Goal: Check status

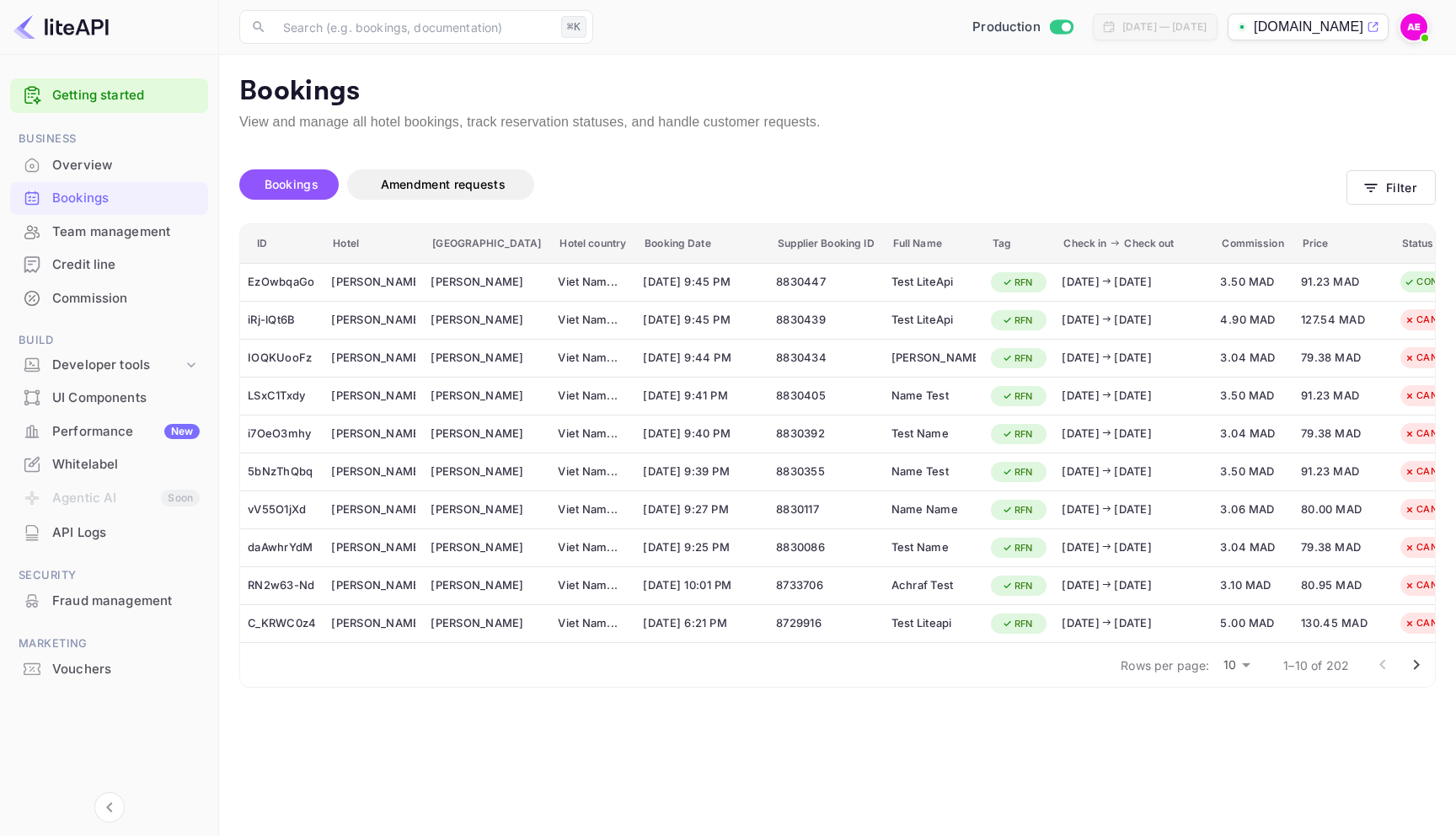
click at [1417, 30] on img at bounding box center [1414, 27] width 27 height 27
click at [512, 835] on div at bounding box center [728, 836] width 1456 height 0
click at [482, 177] on span "Amendment requests" at bounding box center [443, 184] width 125 height 14
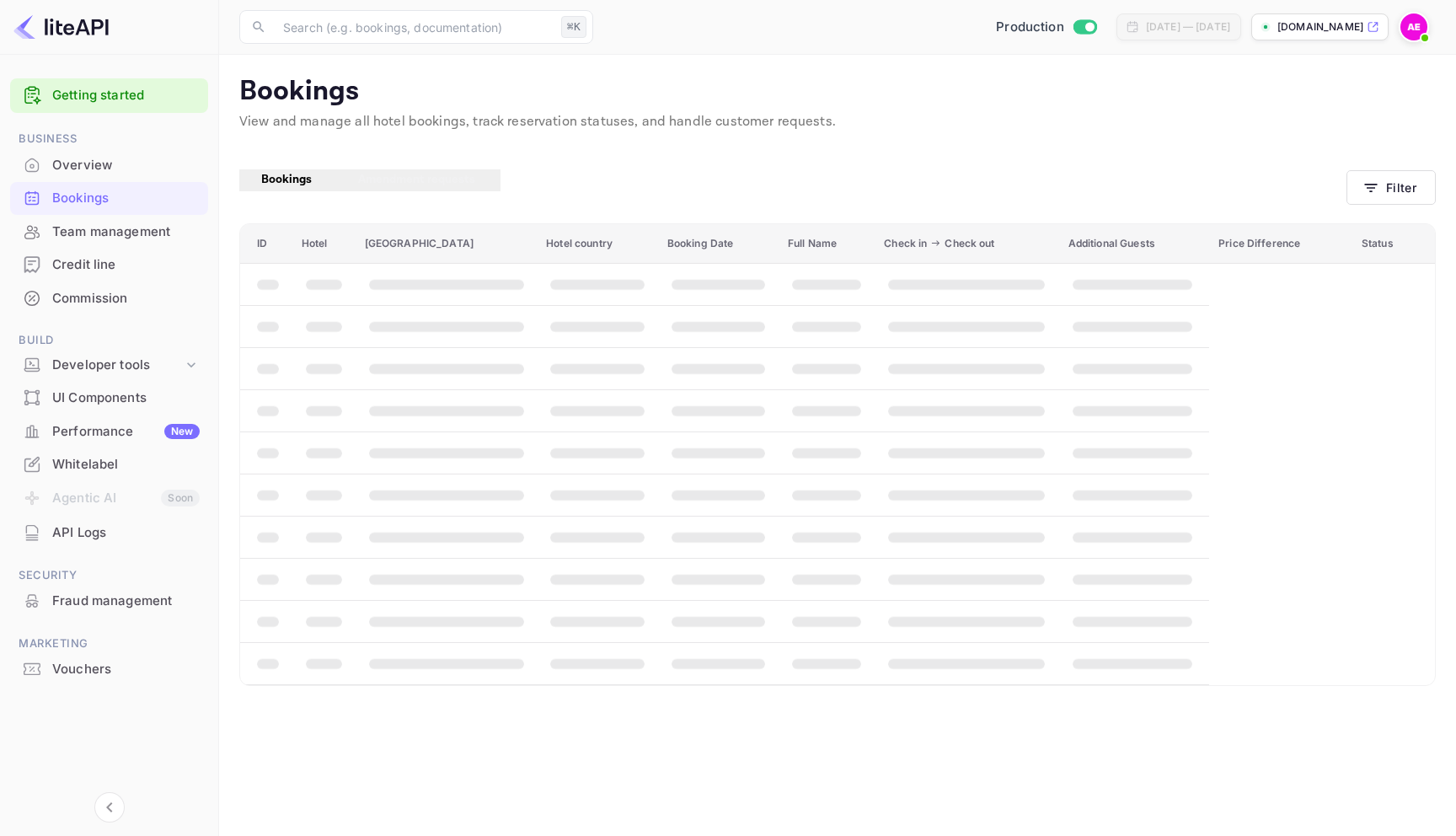
click at [281, 183] on span "Bookings" at bounding box center [286, 179] width 50 height 15
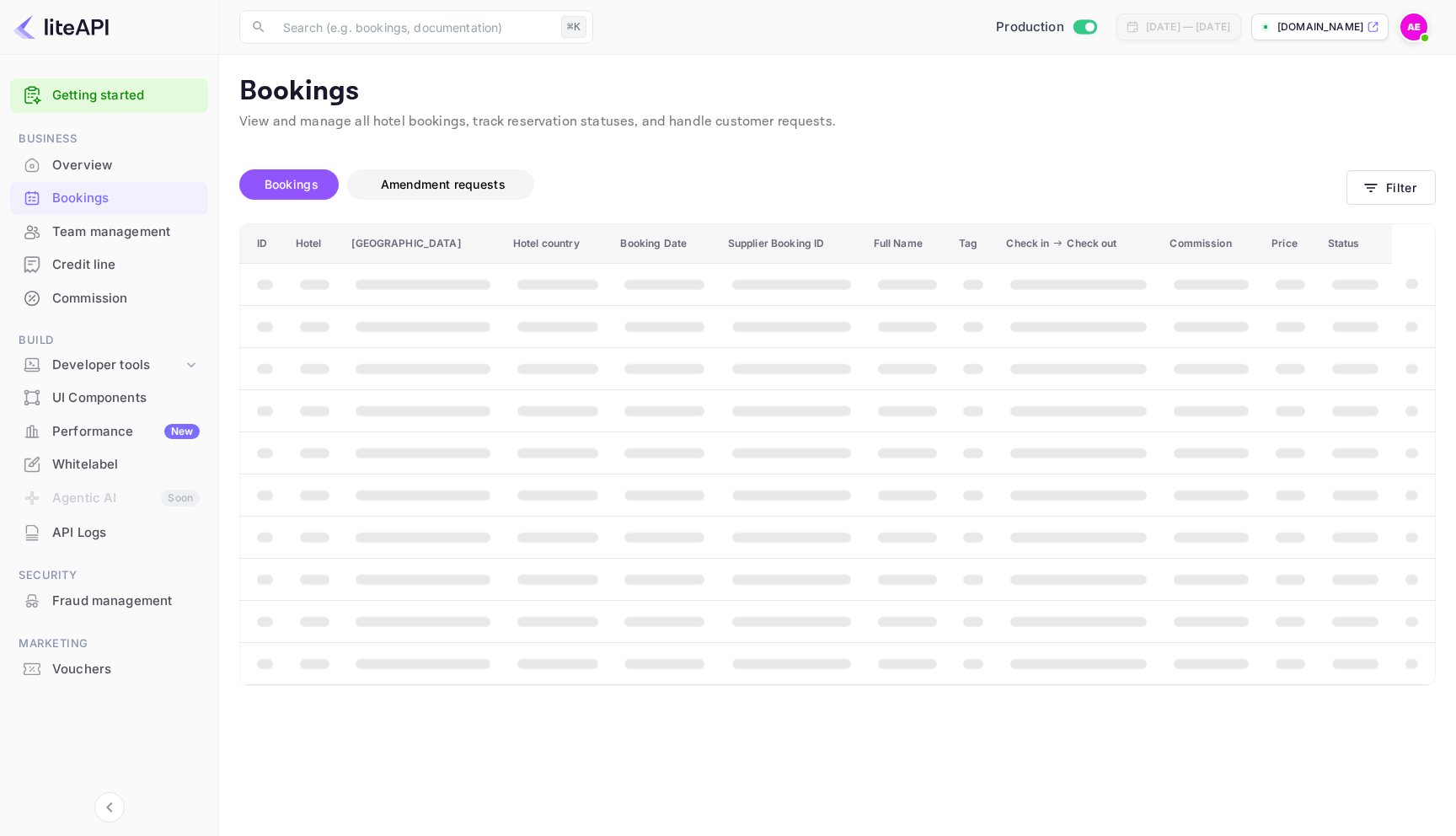
click at [420, 186] on span "Amendment requests" at bounding box center [443, 184] width 125 height 14
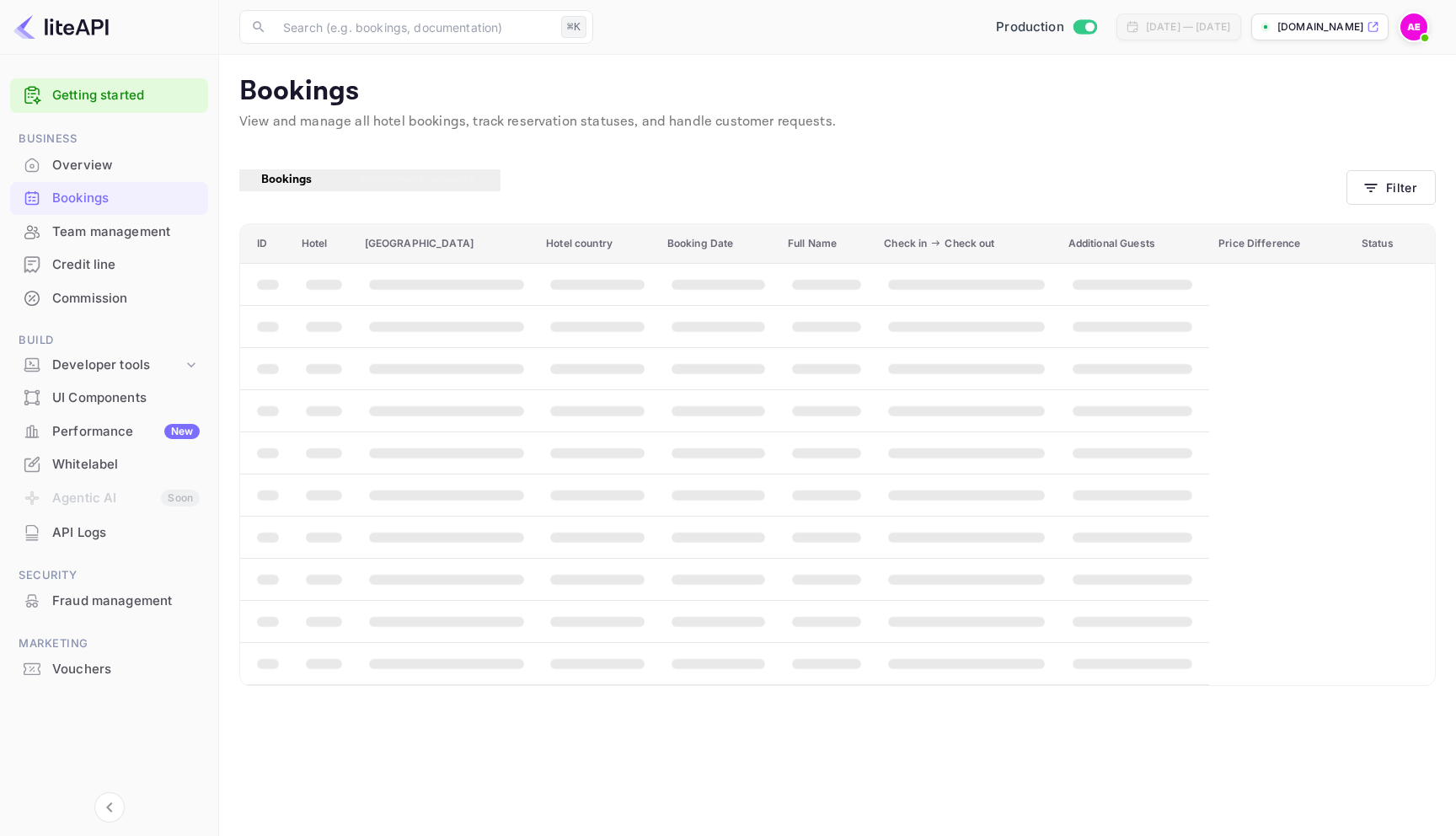
click at [296, 181] on span "Bookings" at bounding box center [286, 179] width 50 height 15
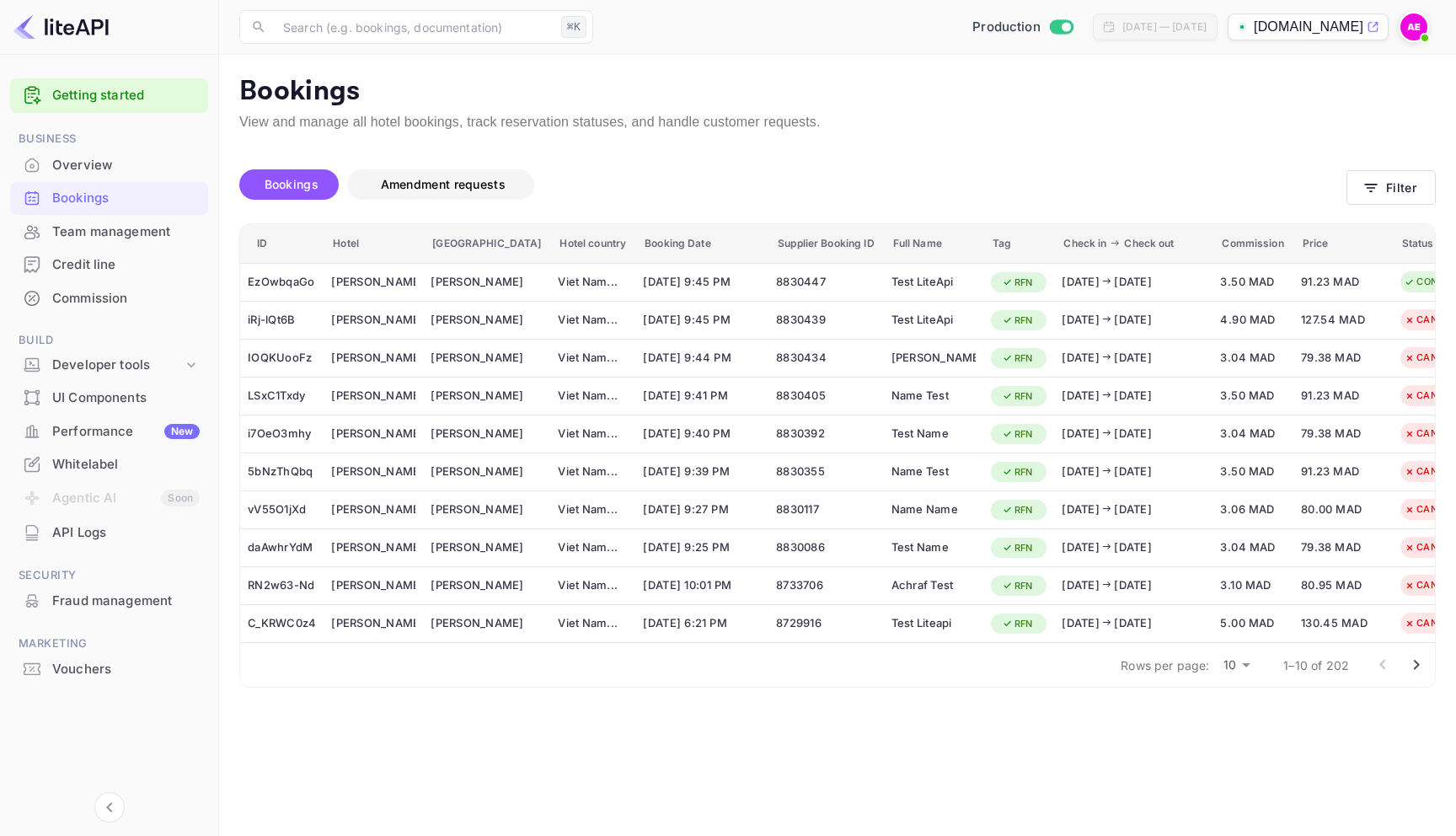
click at [437, 185] on span "Amendment requests" at bounding box center [443, 184] width 125 height 14
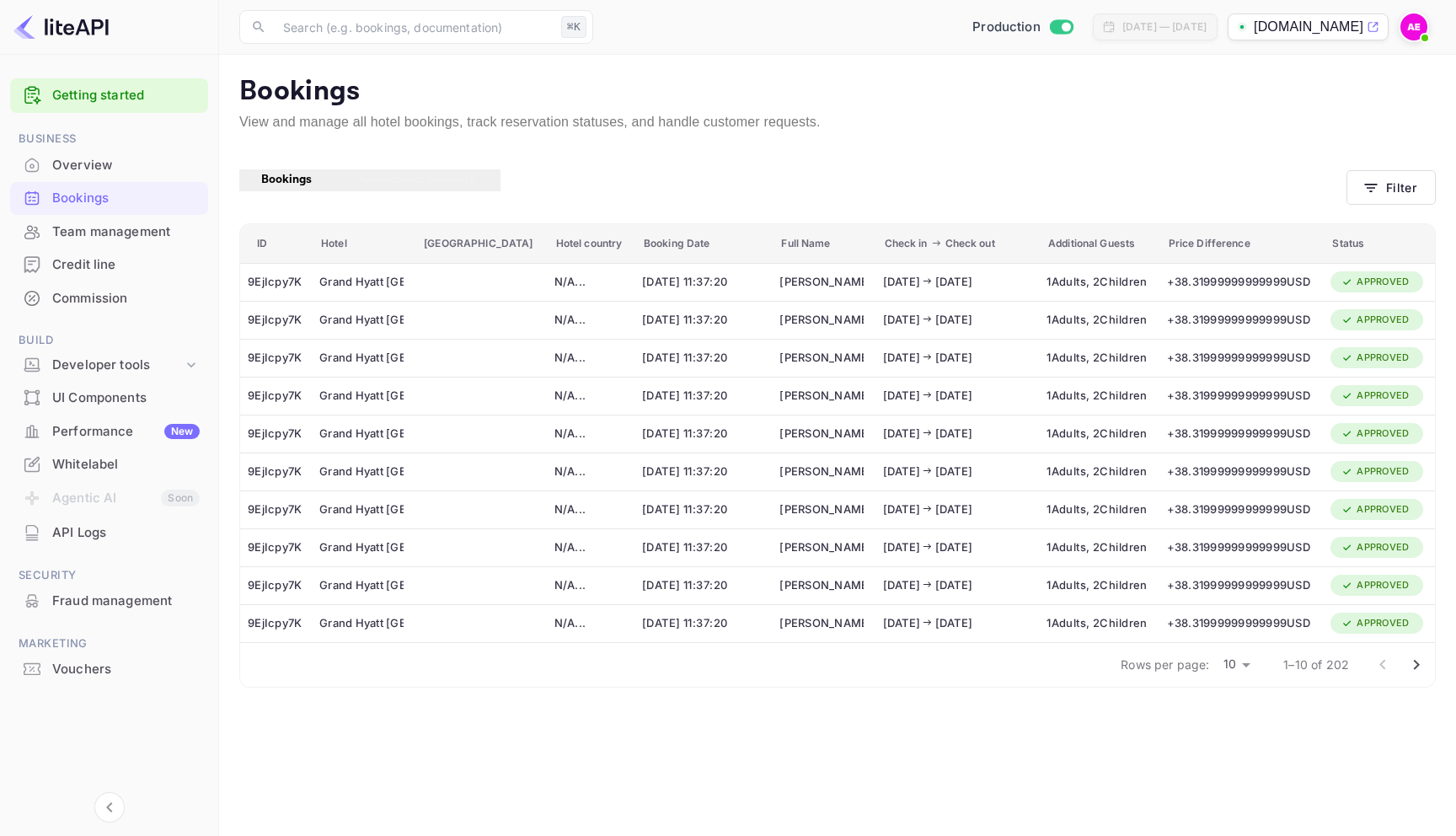
click at [1417, 661] on icon "Go to next page" at bounding box center [1417, 663] width 6 height 10
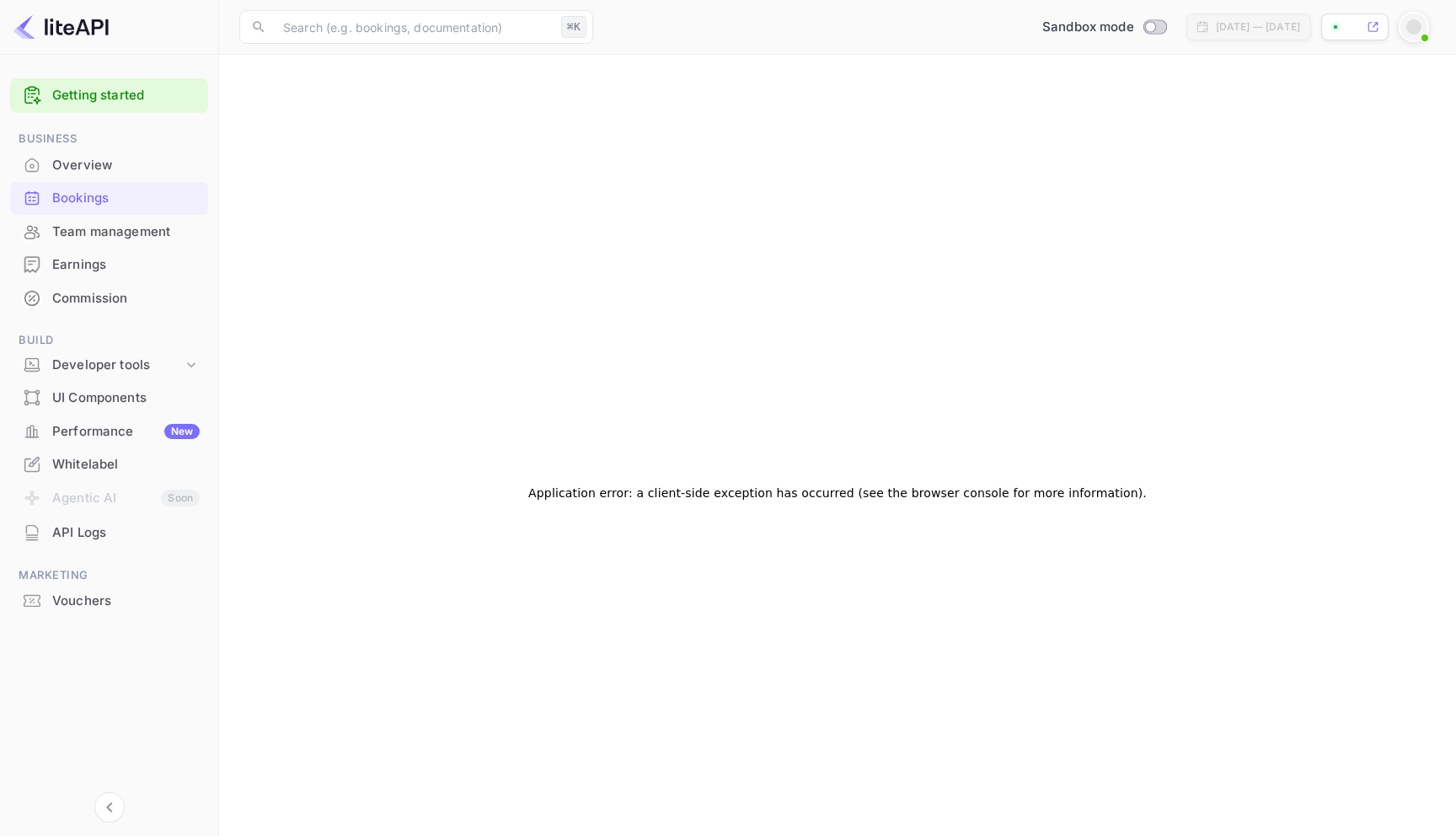
click at [168, 190] on div "Bookings" at bounding box center [126, 198] width 148 height 19
checkbox input "true"
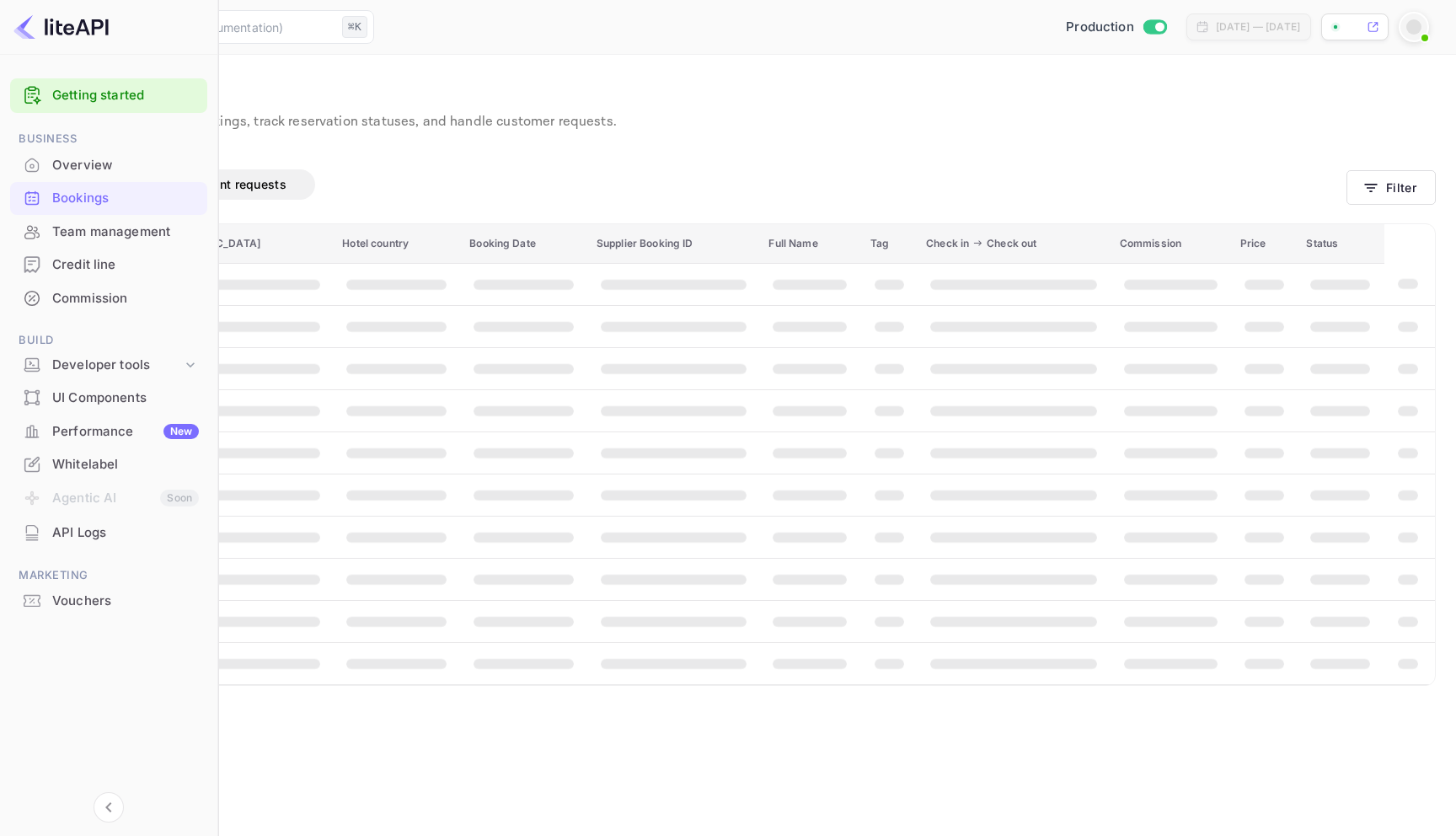
click at [1346, 137] on div "Bookings Amendment requests Filter ID Hotel Hotel city Hotel country Booking Da…" at bounding box center [718, 426] width 1436 height 587
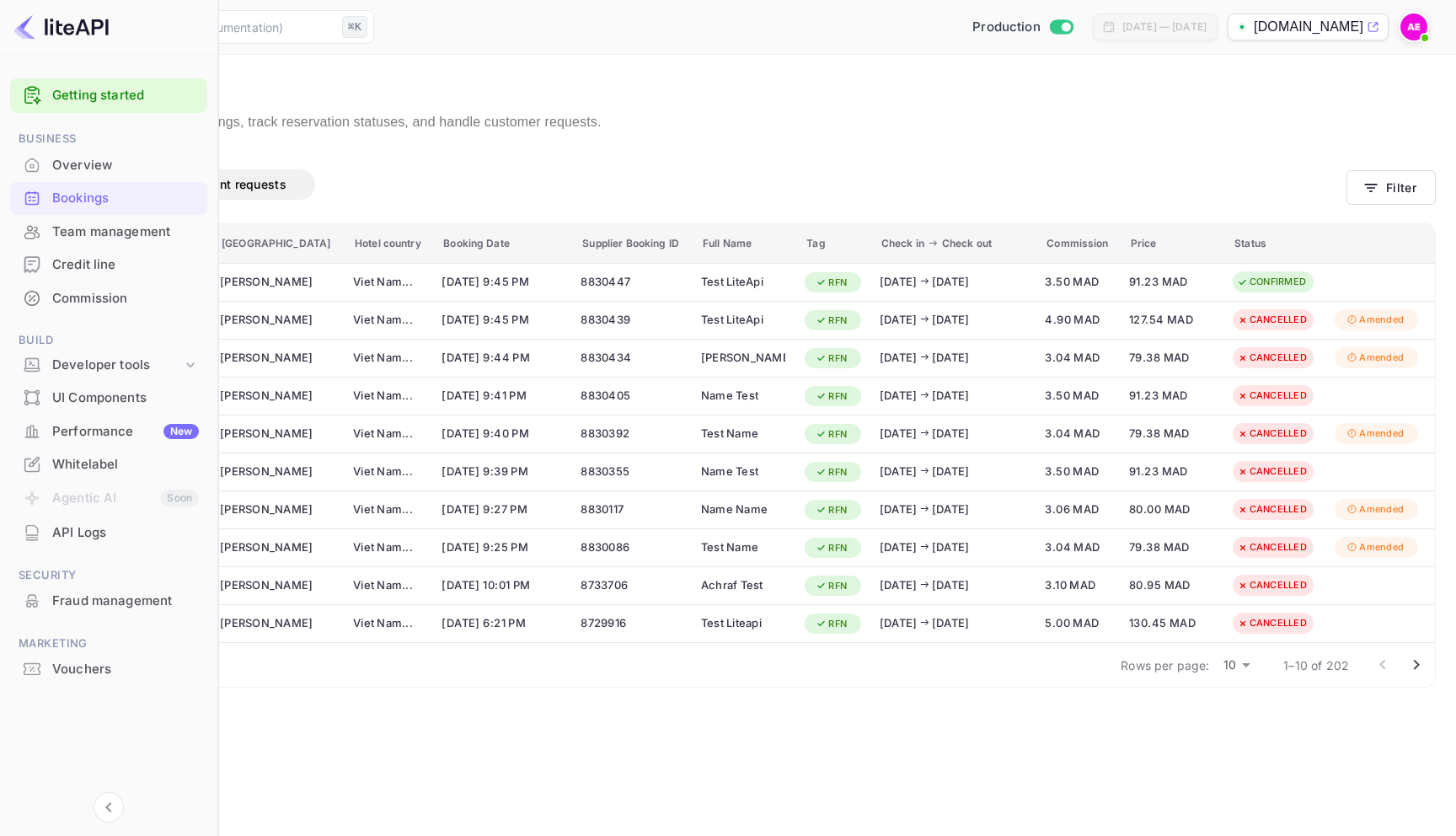
click at [815, 62] on main "Bookings View and manage all hotel bookings, track reservation statuses, and ha…" at bounding box center [728, 445] width 1456 height 781
